Goal: Task Accomplishment & Management: Manage account settings

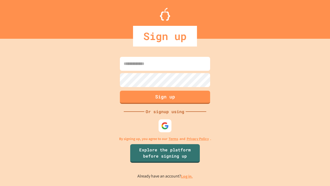
click at [187, 176] on link "Log in." at bounding box center [187, 175] width 12 height 5
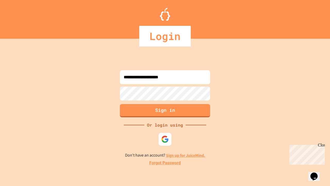
type input "**********"
